Goal: Task Accomplishment & Management: Complete application form

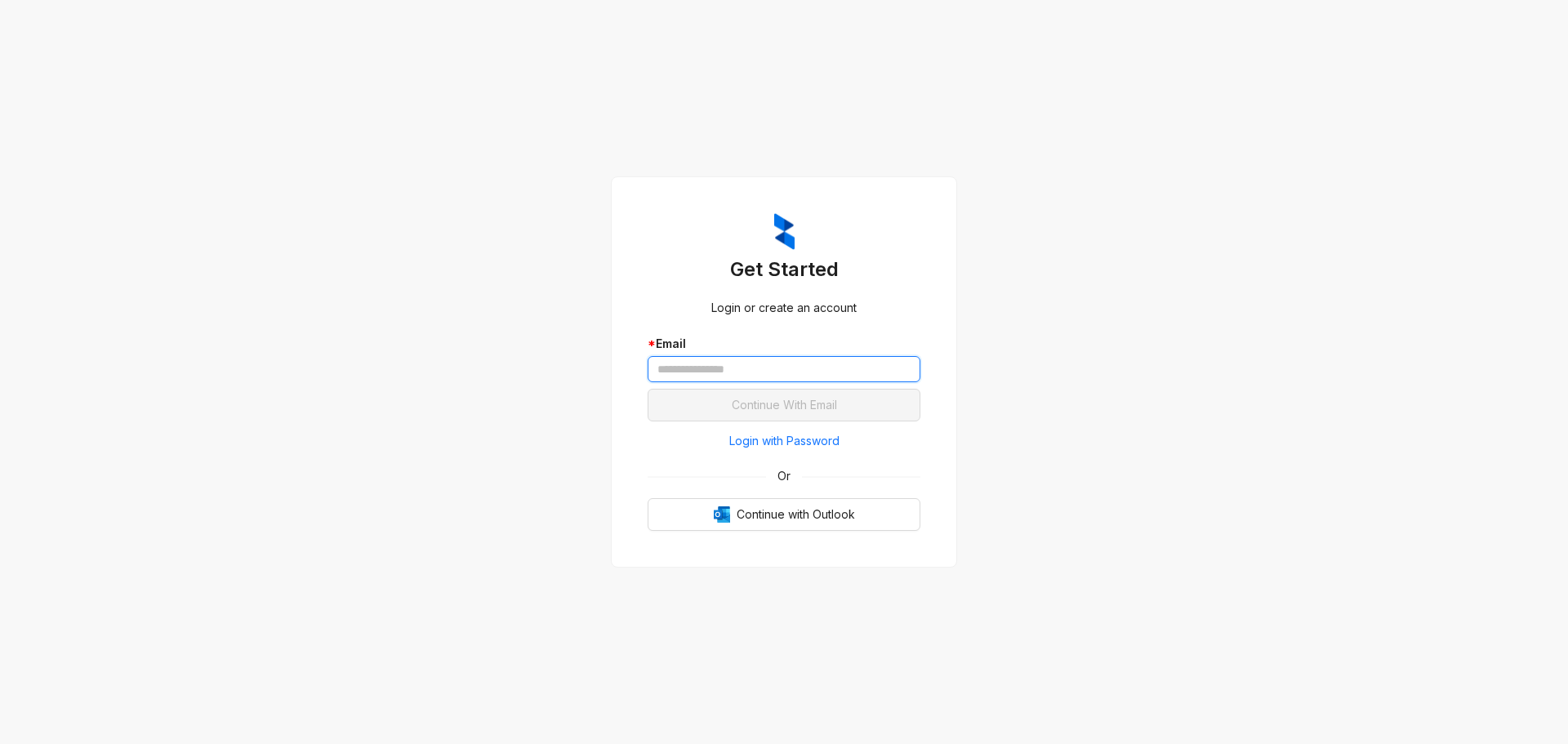
click at [881, 368] on input "text" at bounding box center [784, 368] width 273 height 26
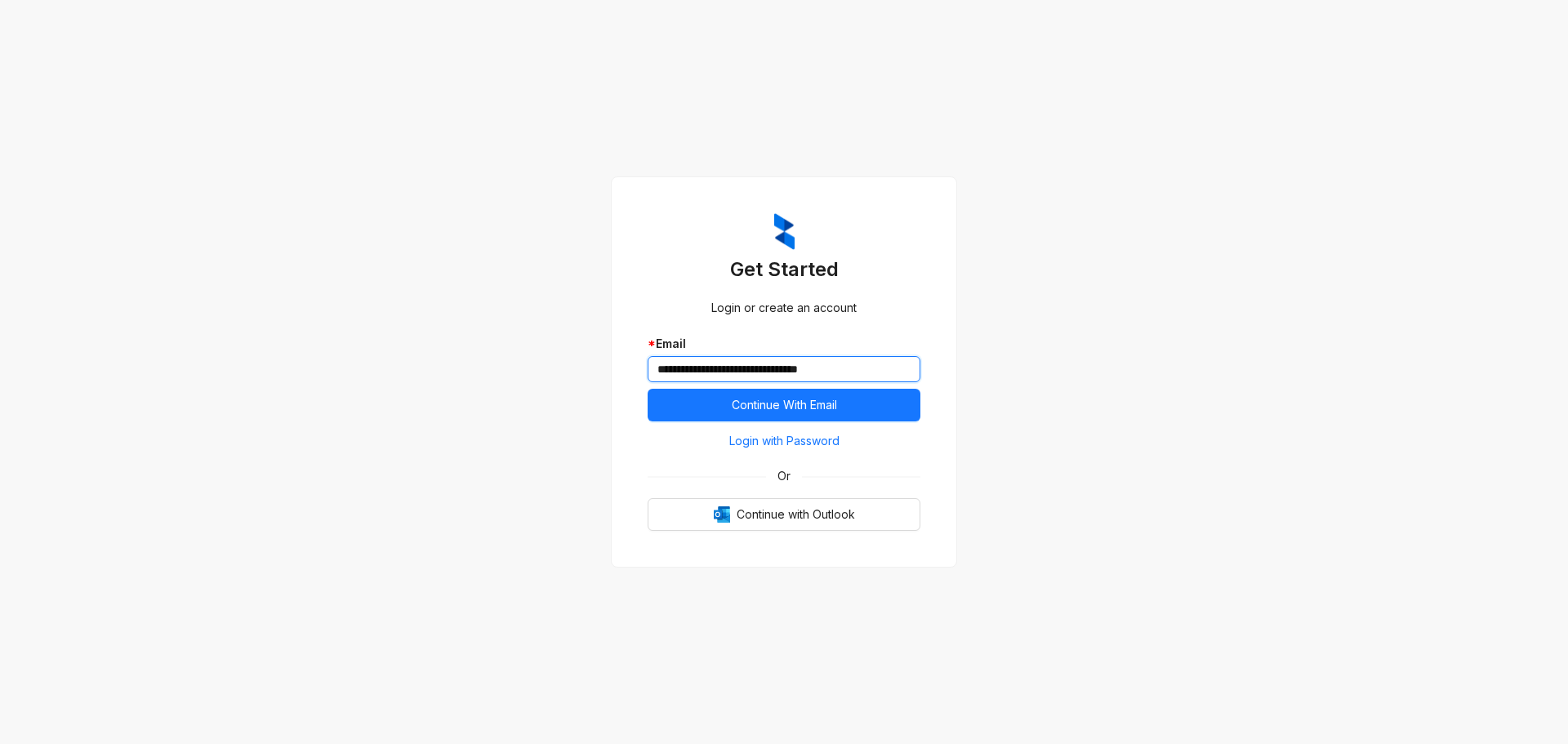
type input "**********"
click at [647, 388] on button "Continue With Email" at bounding box center [784, 404] width 273 height 33
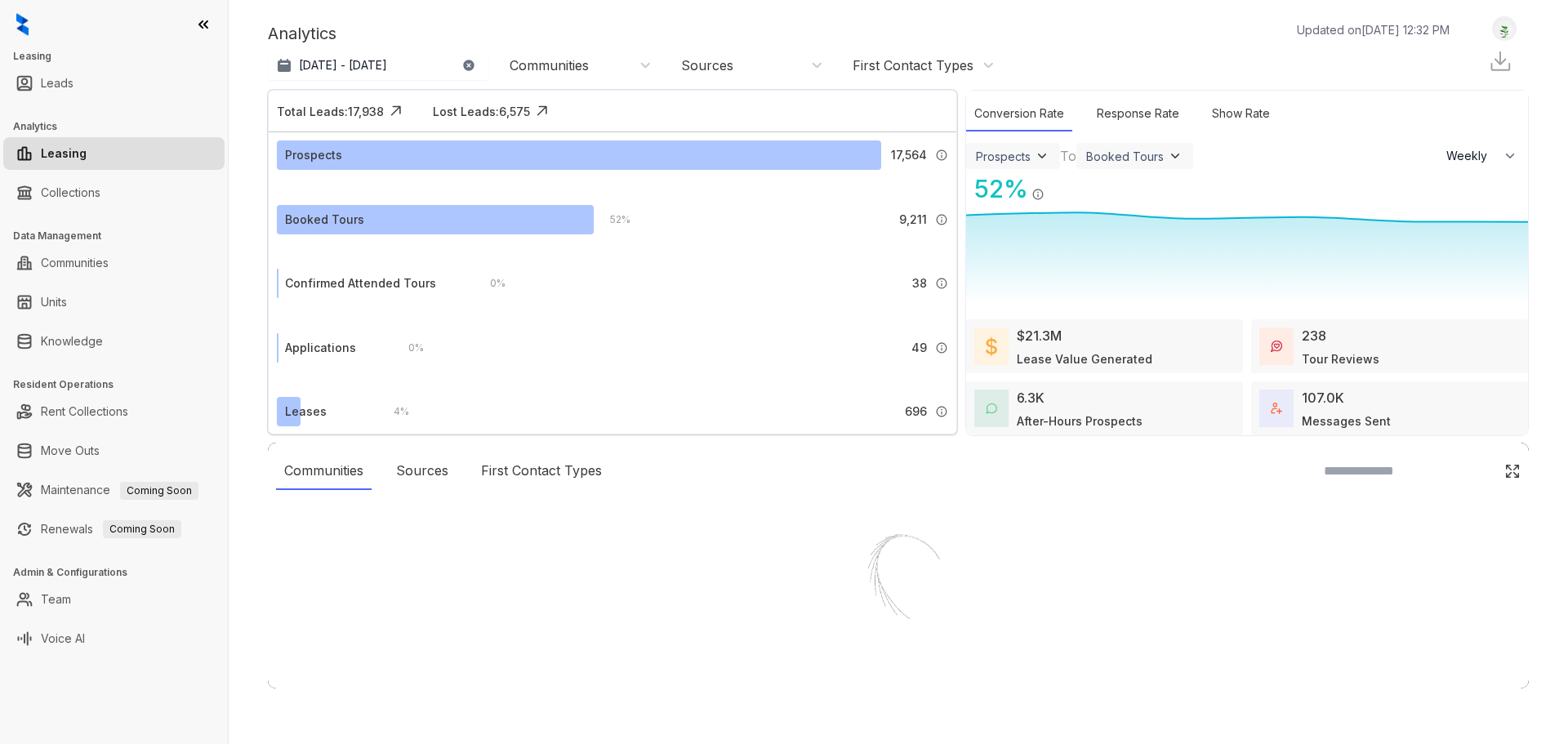
select select "******"
